Goal: Task Accomplishment & Management: Use online tool/utility

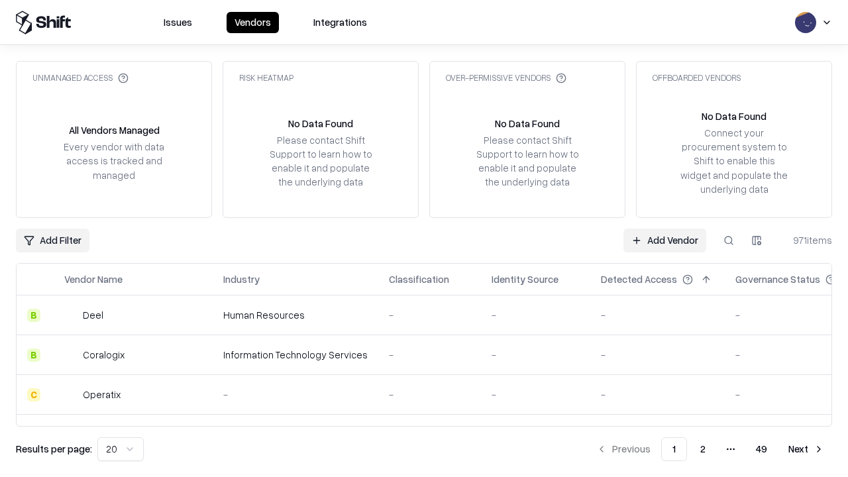
click at [664, 240] on link "Add Vendor" at bounding box center [664, 240] width 83 height 24
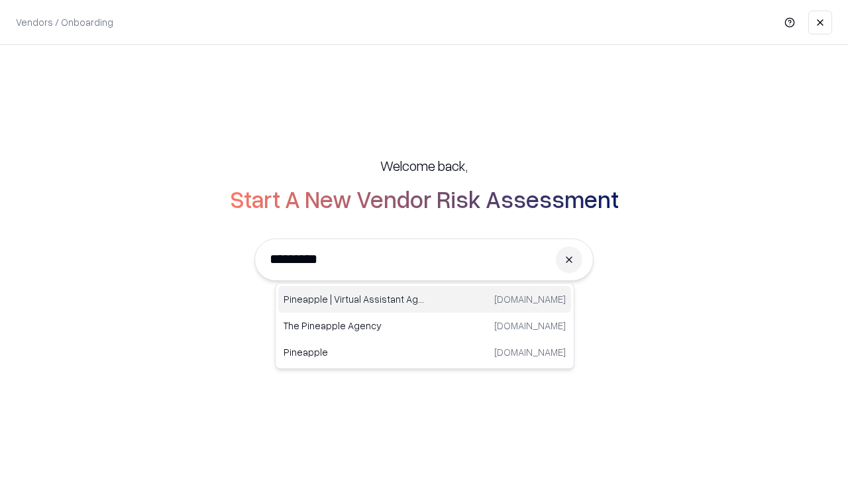
click at [424, 299] on div "Pineapple | Virtual Assistant Agency [DOMAIN_NAME]" at bounding box center [424, 299] width 293 height 26
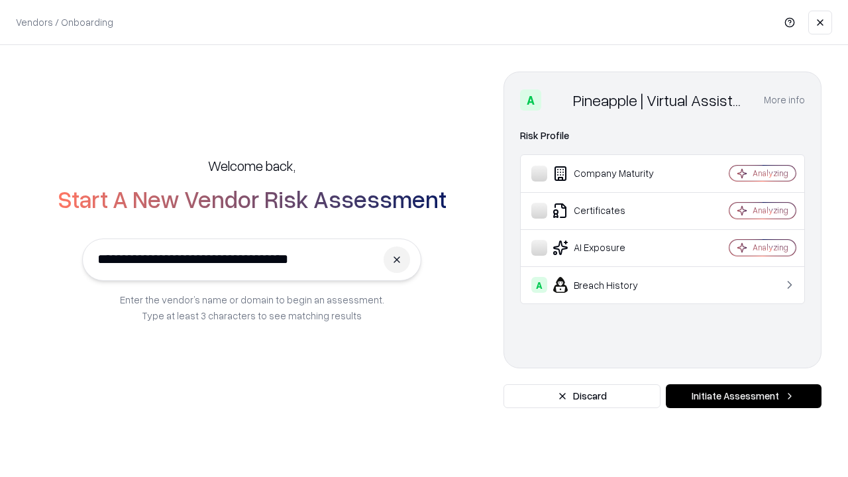
type input "**********"
click at [743, 396] on button "Initiate Assessment" at bounding box center [744, 396] width 156 height 24
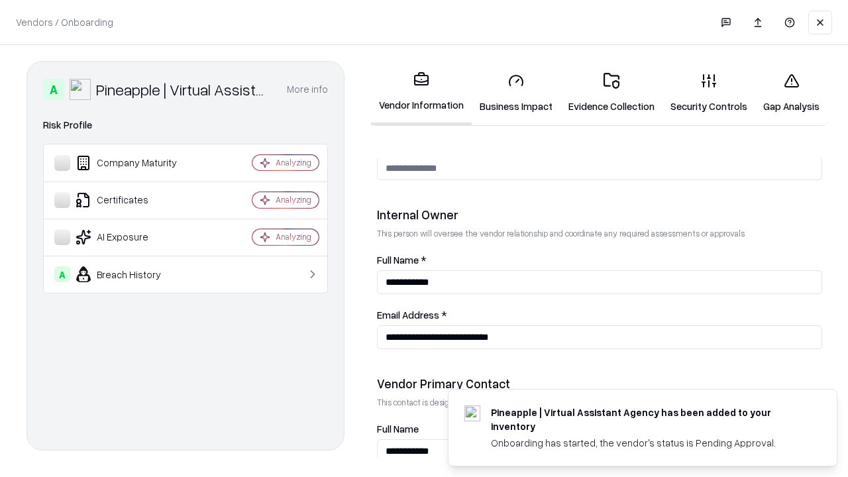
scroll to position [686, 0]
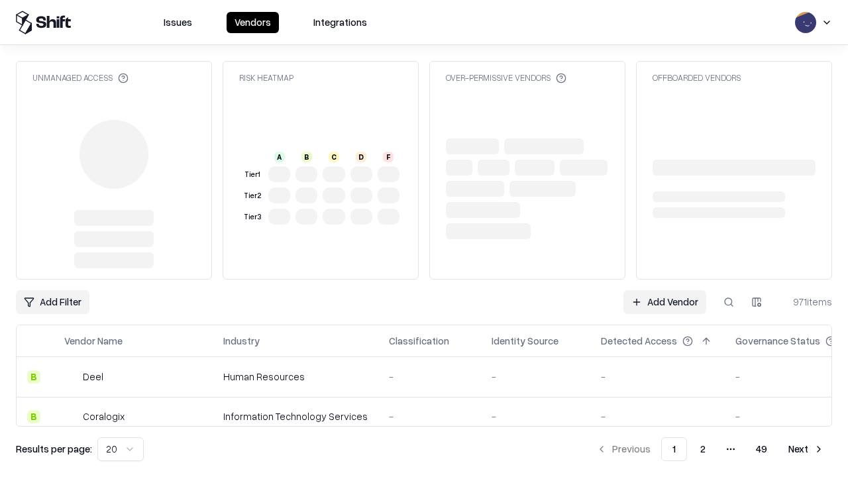
click at [664, 290] on link "Add Vendor" at bounding box center [664, 302] width 83 height 24
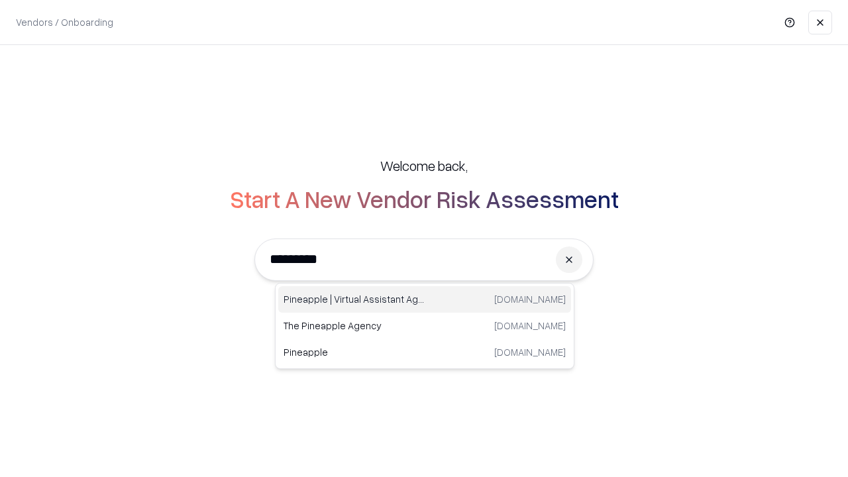
click at [424, 299] on div "Pineapple | Virtual Assistant Agency [DOMAIN_NAME]" at bounding box center [424, 299] width 293 height 26
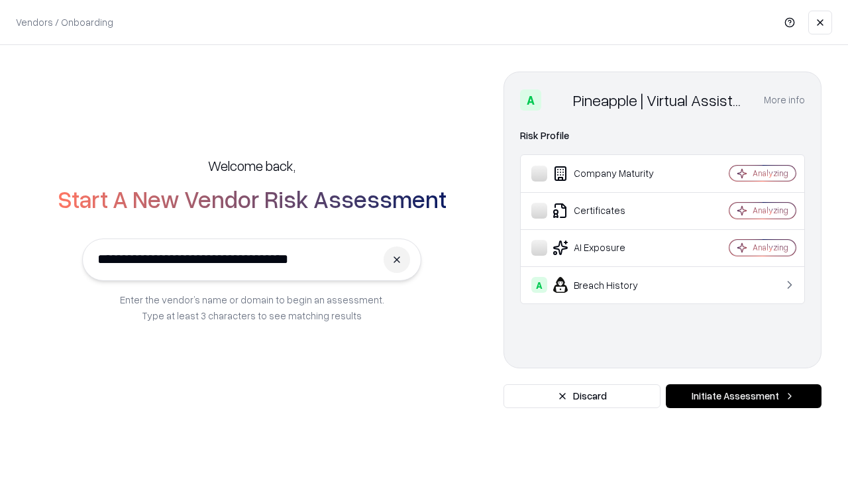
type input "**********"
click at [743, 396] on button "Initiate Assessment" at bounding box center [744, 396] width 156 height 24
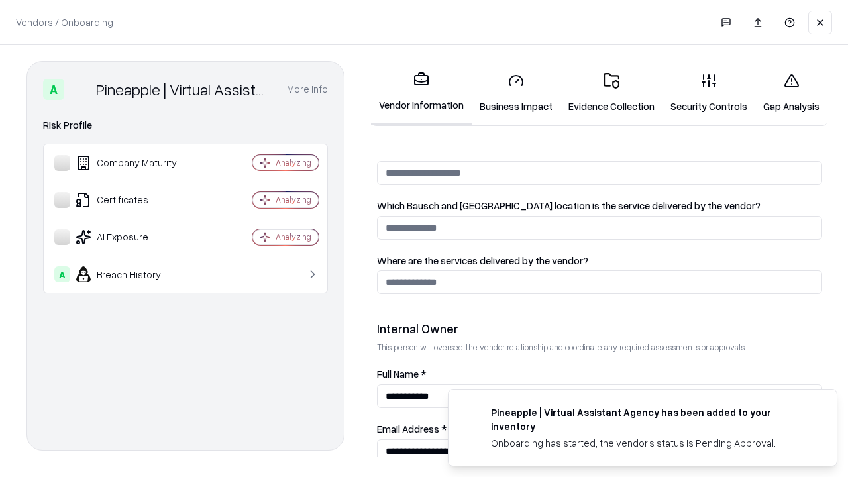
scroll to position [686, 0]
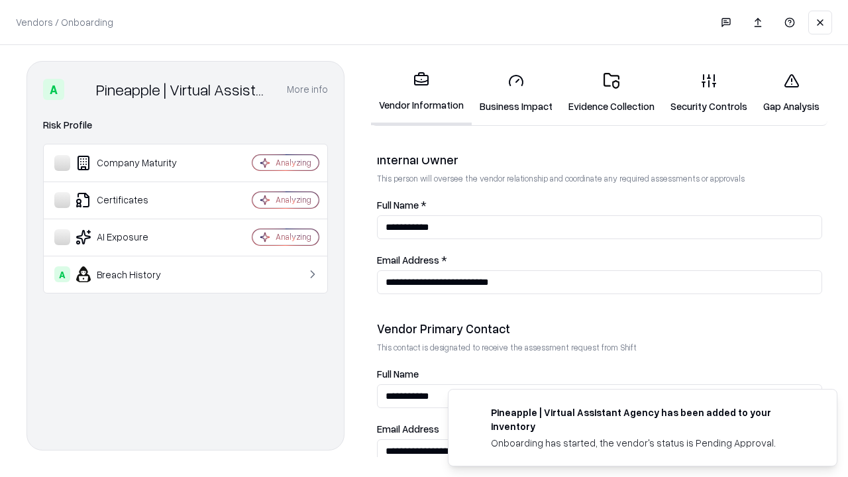
click at [791, 93] on link "Gap Analysis" at bounding box center [791, 93] width 72 height 62
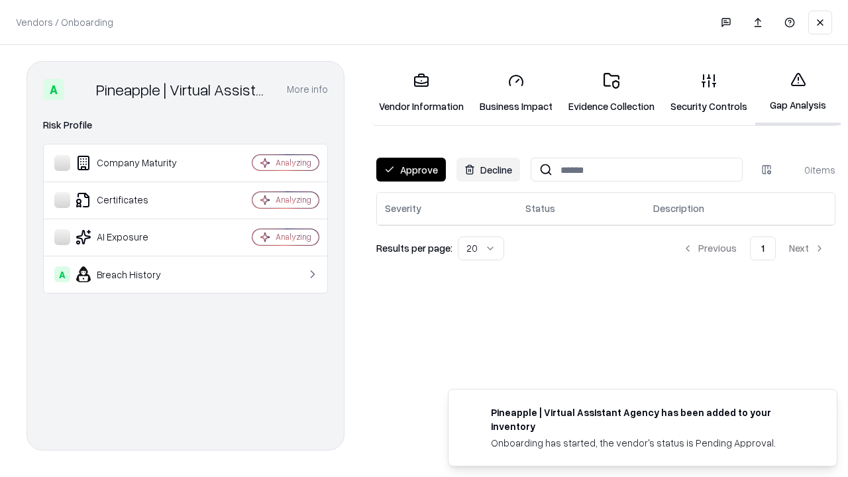
click at [411, 170] on button "Approve" at bounding box center [411, 170] width 70 height 24
